Goal: Book appointment/travel/reservation

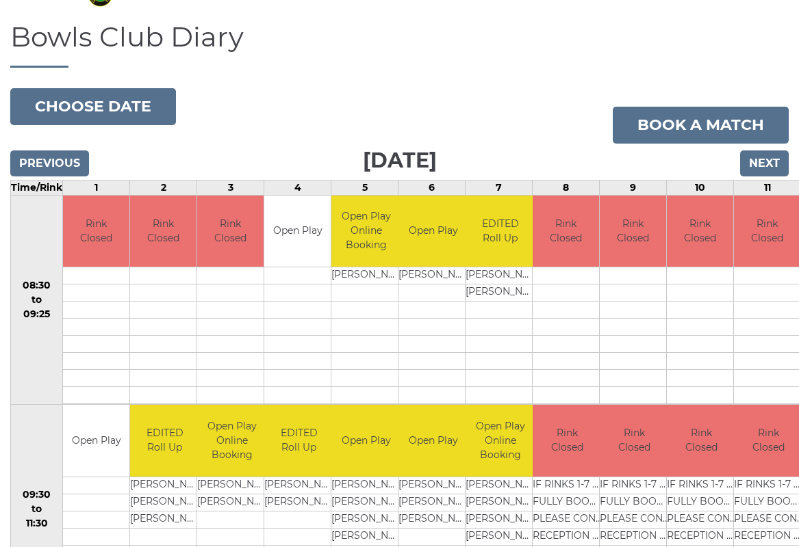
scroll to position [77, 0]
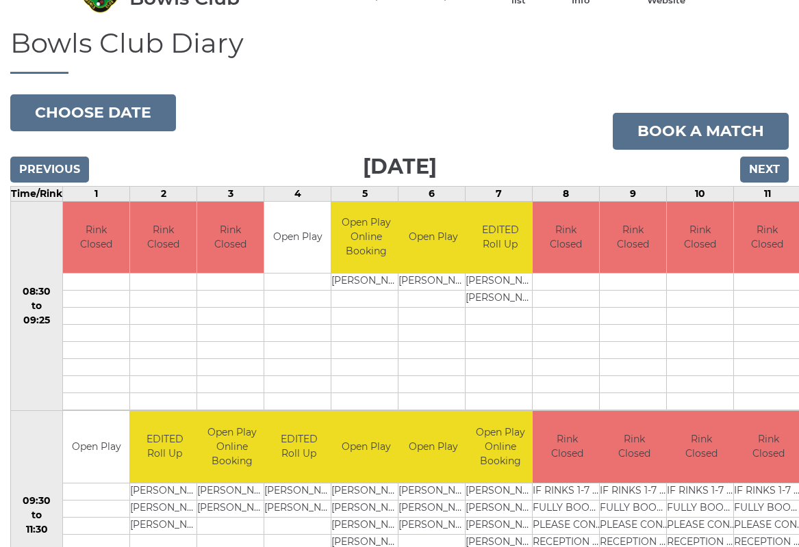
click at [101, 119] on button "Choose date" at bounding box center [93, 112] width 166 height 37
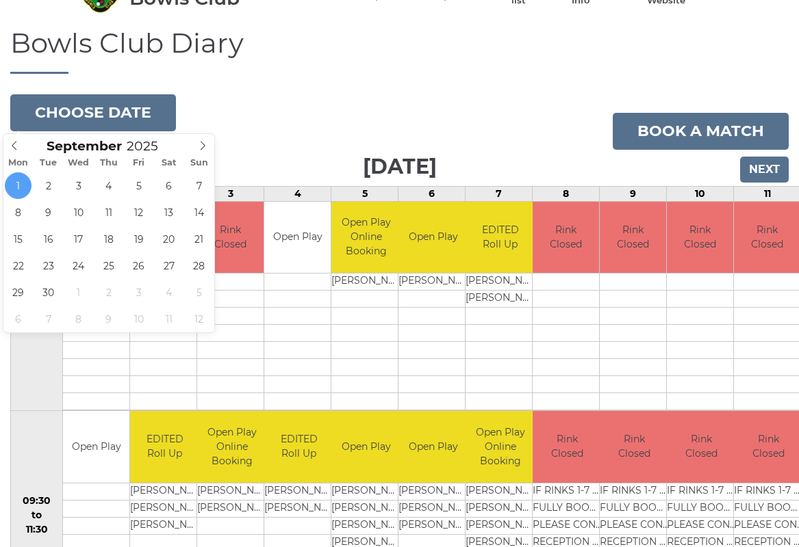
type input "[DATE]"
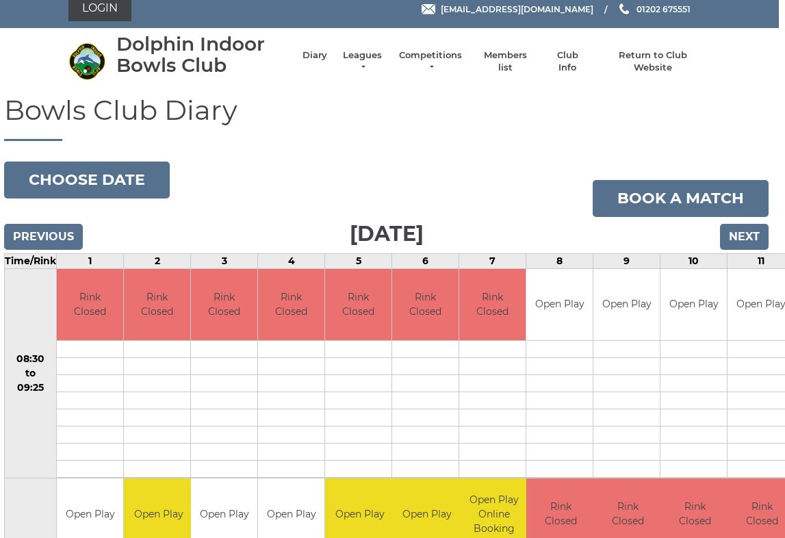
scroll to position [10, 7]
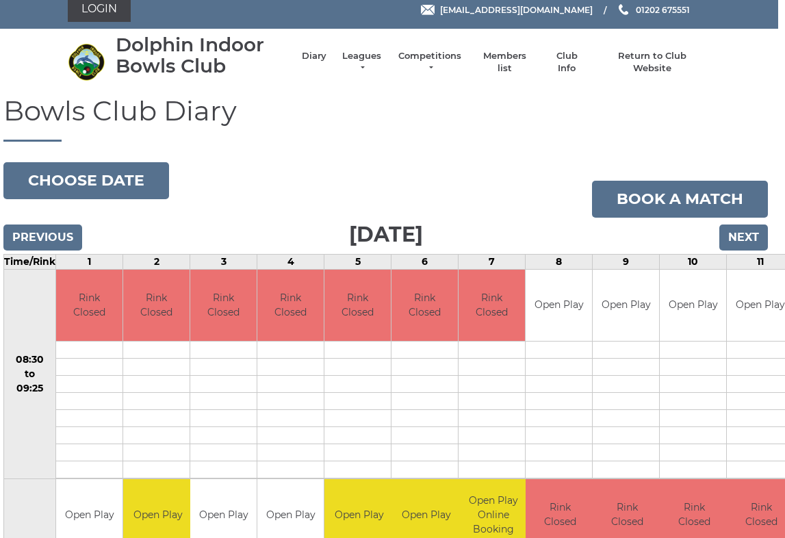
click at [120, 181] on button "Choose date" at bounding box center [86, 180] width 166 height 37
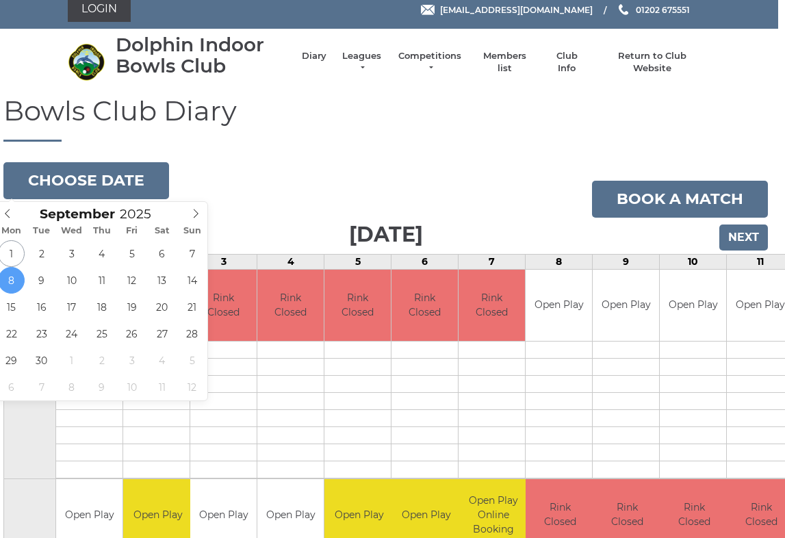
type input "2025-09-15"
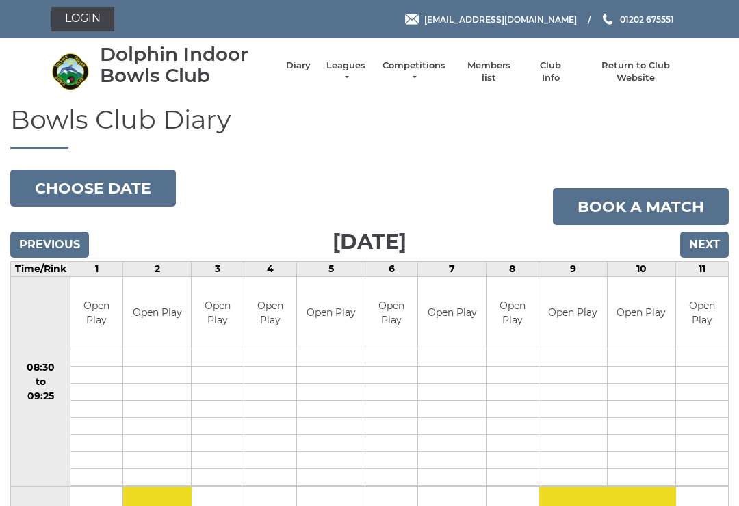
click at [431, 69] on link "Competitions" at bounding box center [414, 72] width 66 height 25
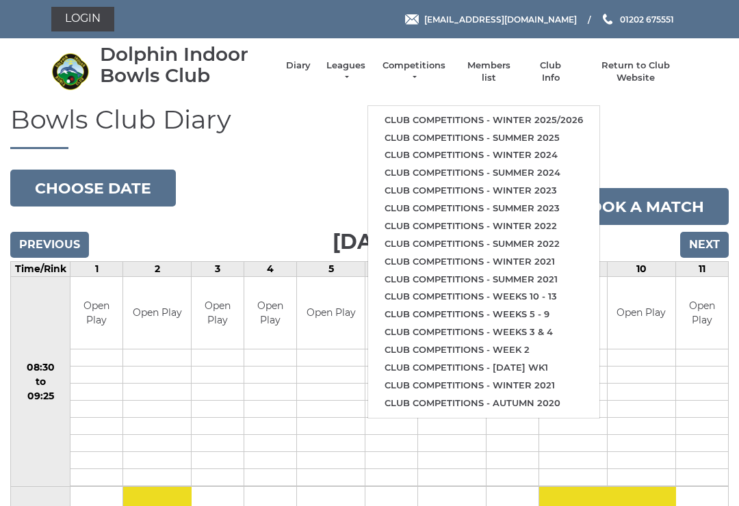
click at [452, 117] on link "Club competitions - Winter 2025/2026" at bounding box center [483, 121] width 231 height 18
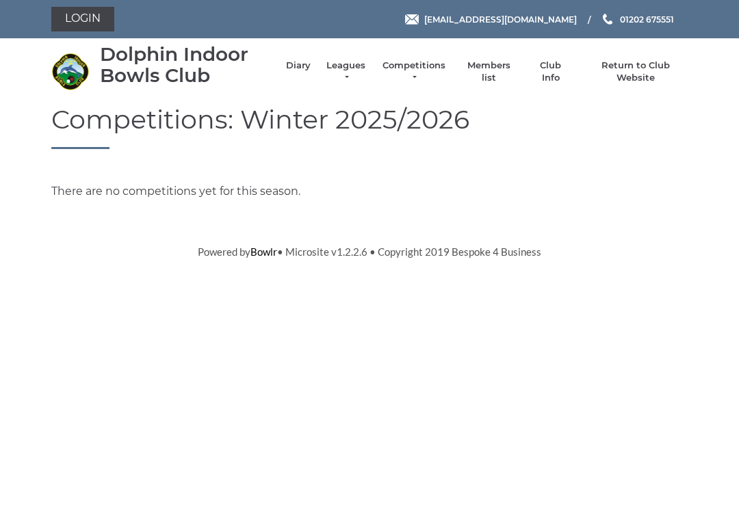
click at [356, 70] on link "Leagues" at bounding box center [345, 72] width 43 height 25
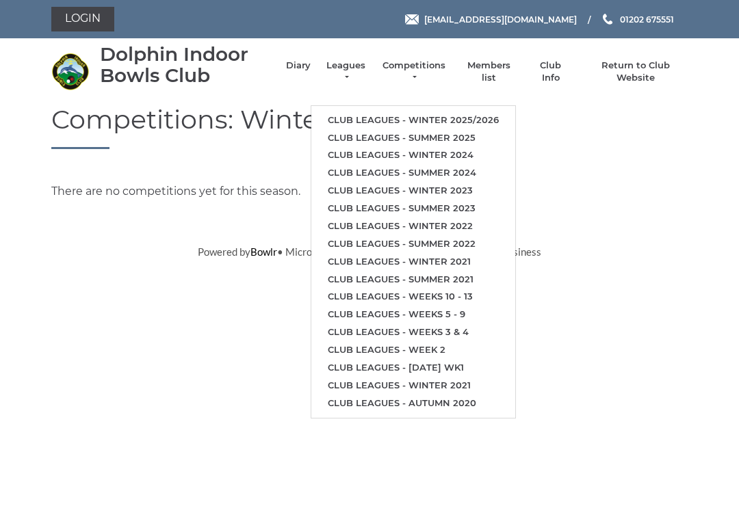
click at [374, 116] on link "Club leagues - Winter 2025/2026" at bounding box center [413, 121] width 204 height 18
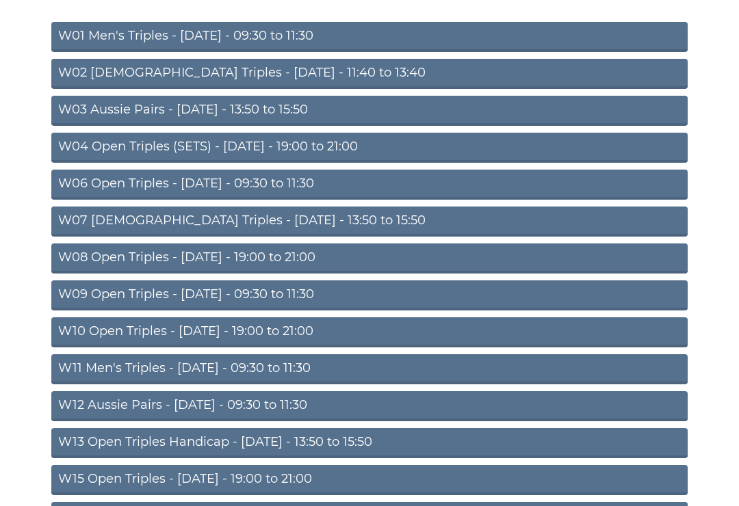
scroll to position [163, 0]
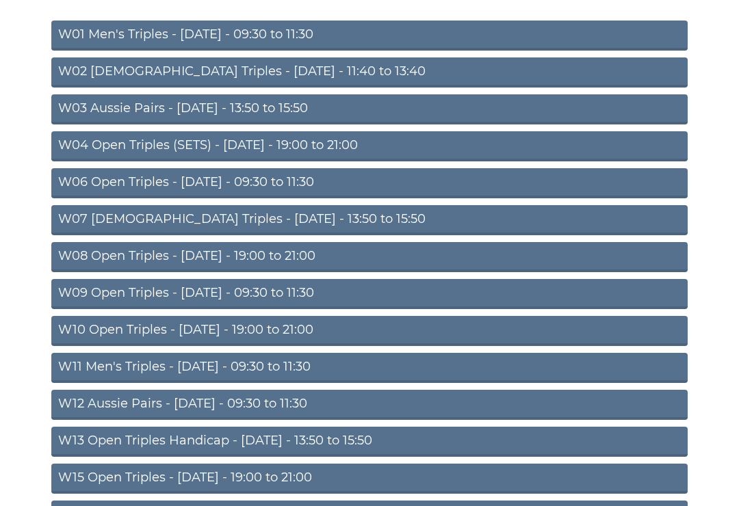
click at [164, 188] on link "W06 Open Triples - Tuesday - 09:30 to 11:30" at bounding box center [369, 183] width 636 height 30
